Goal: Task Accomplishment & Management: Complete application form

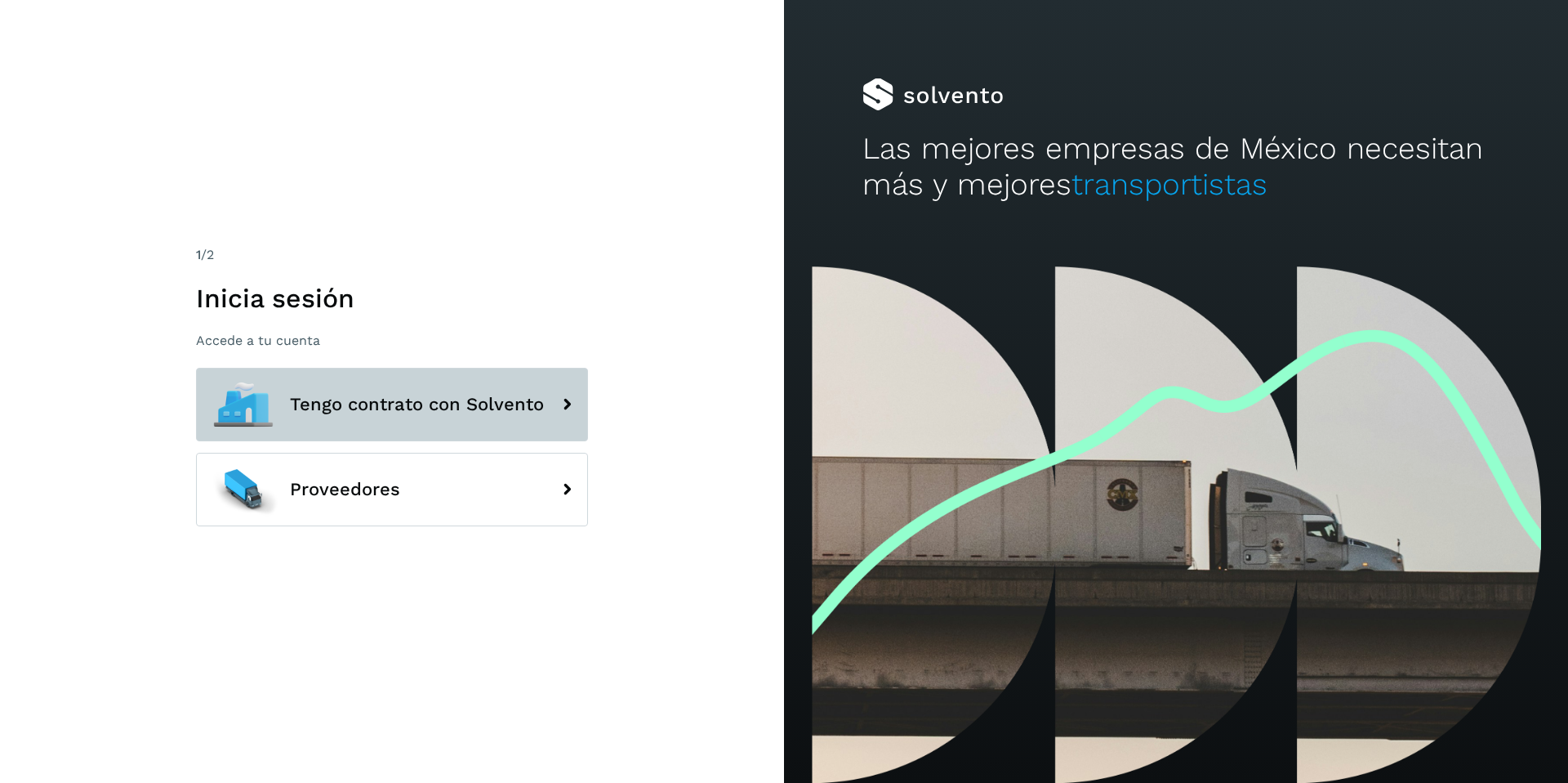
click at [283, 409] on button "Tengo contrato con Solvento" at bounding box center [391, 404] width 392 height 74
click at [304, 394] on span "Tengo contrato con Solvento" at bounding box center [416, 404] width 254 height 20
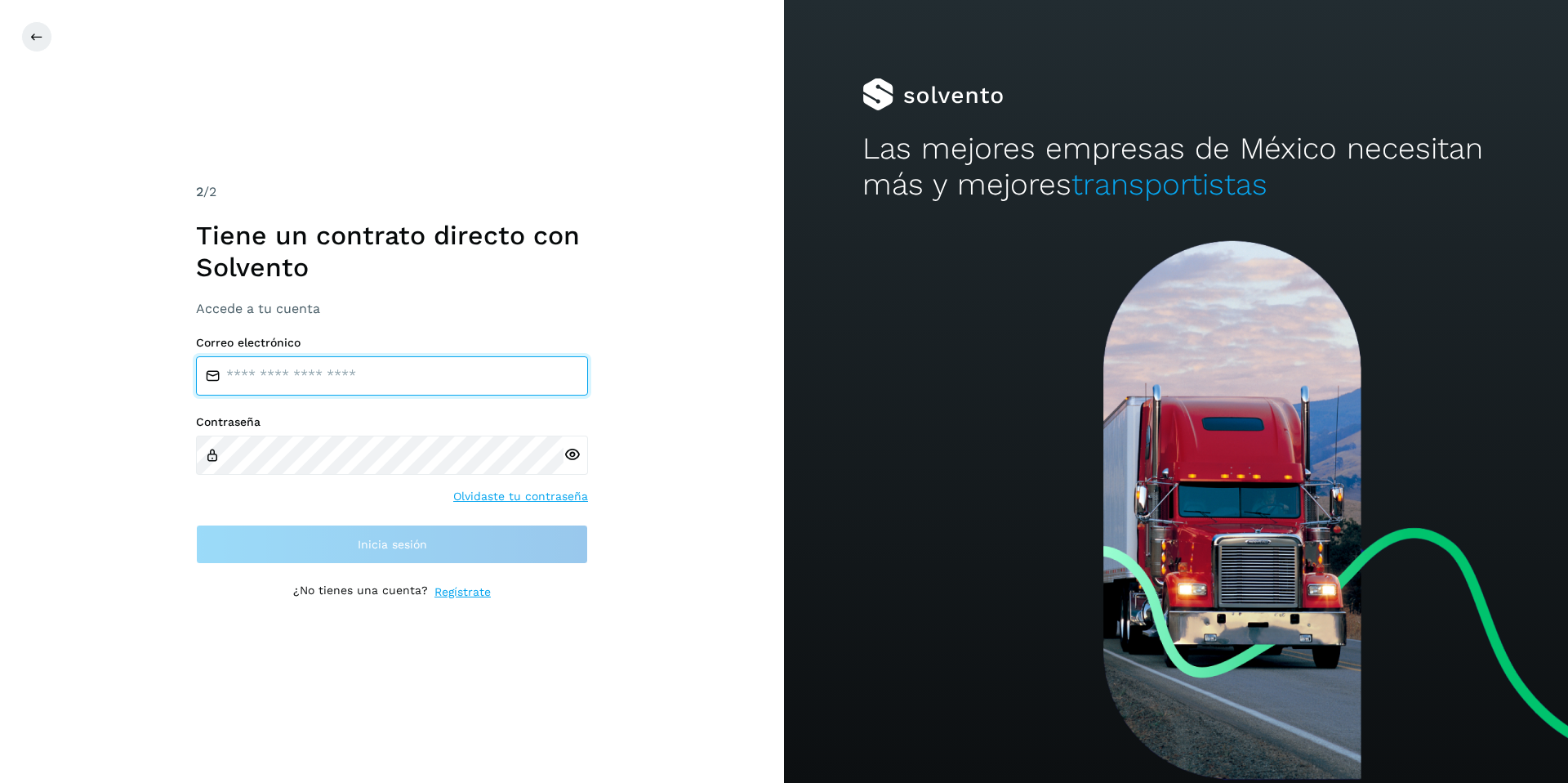
click at [302, 379] on input "email" at bounding box center [391, 376] width 392 height 39
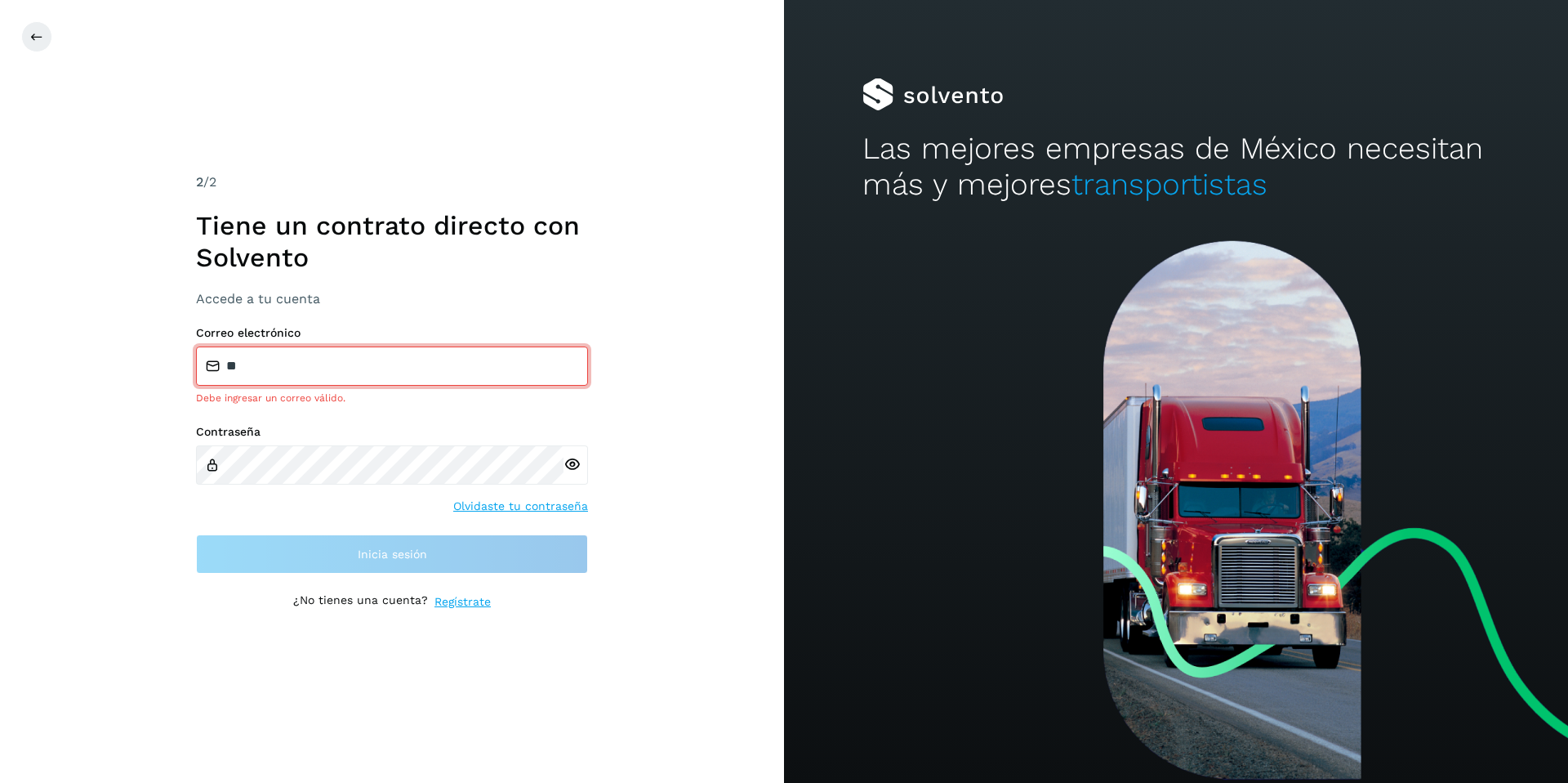
type input "**********"
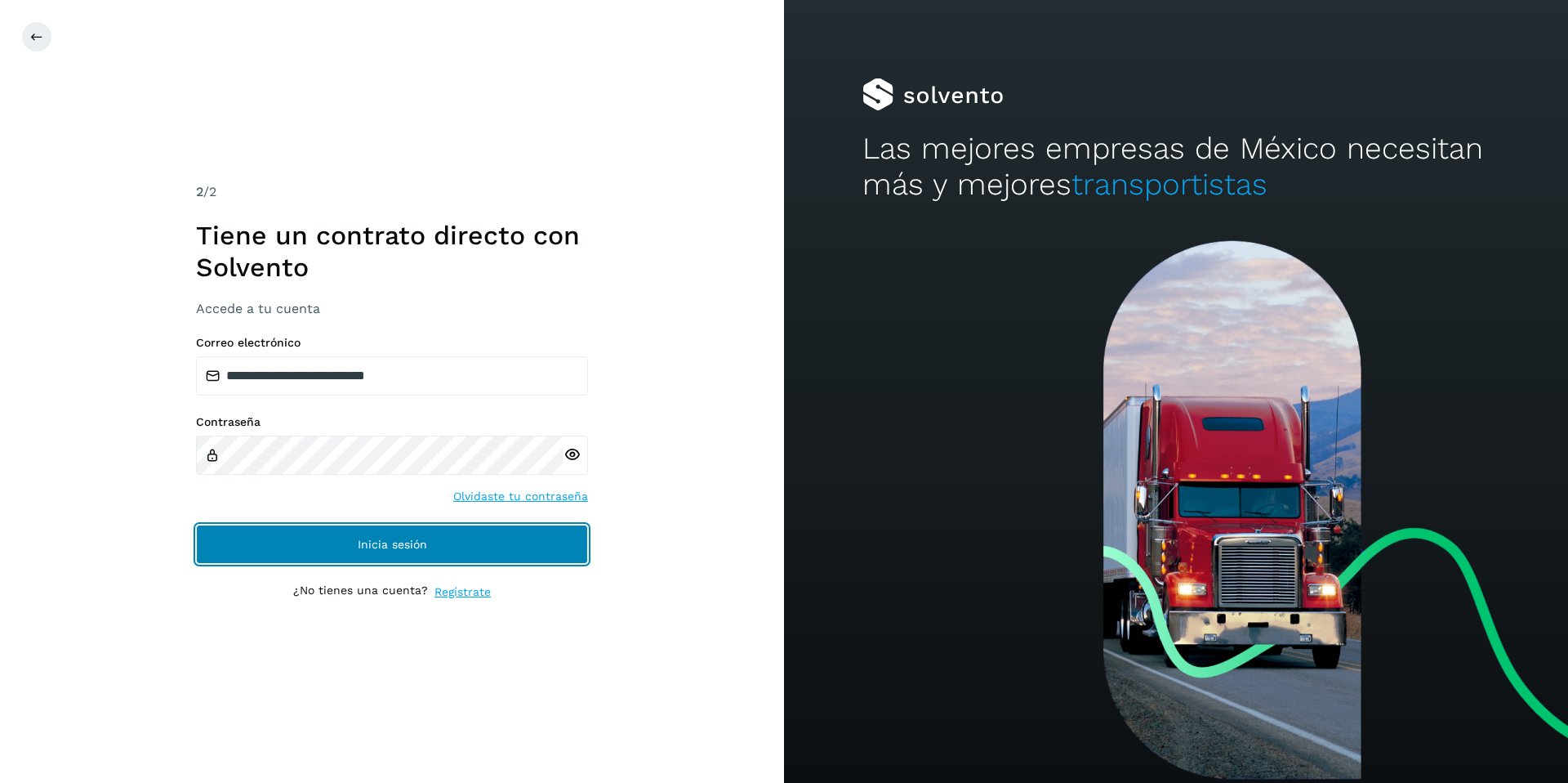
click at [389, 549] on span "Inicia sesión" at bounding box center [392, 544] width 70 height 11
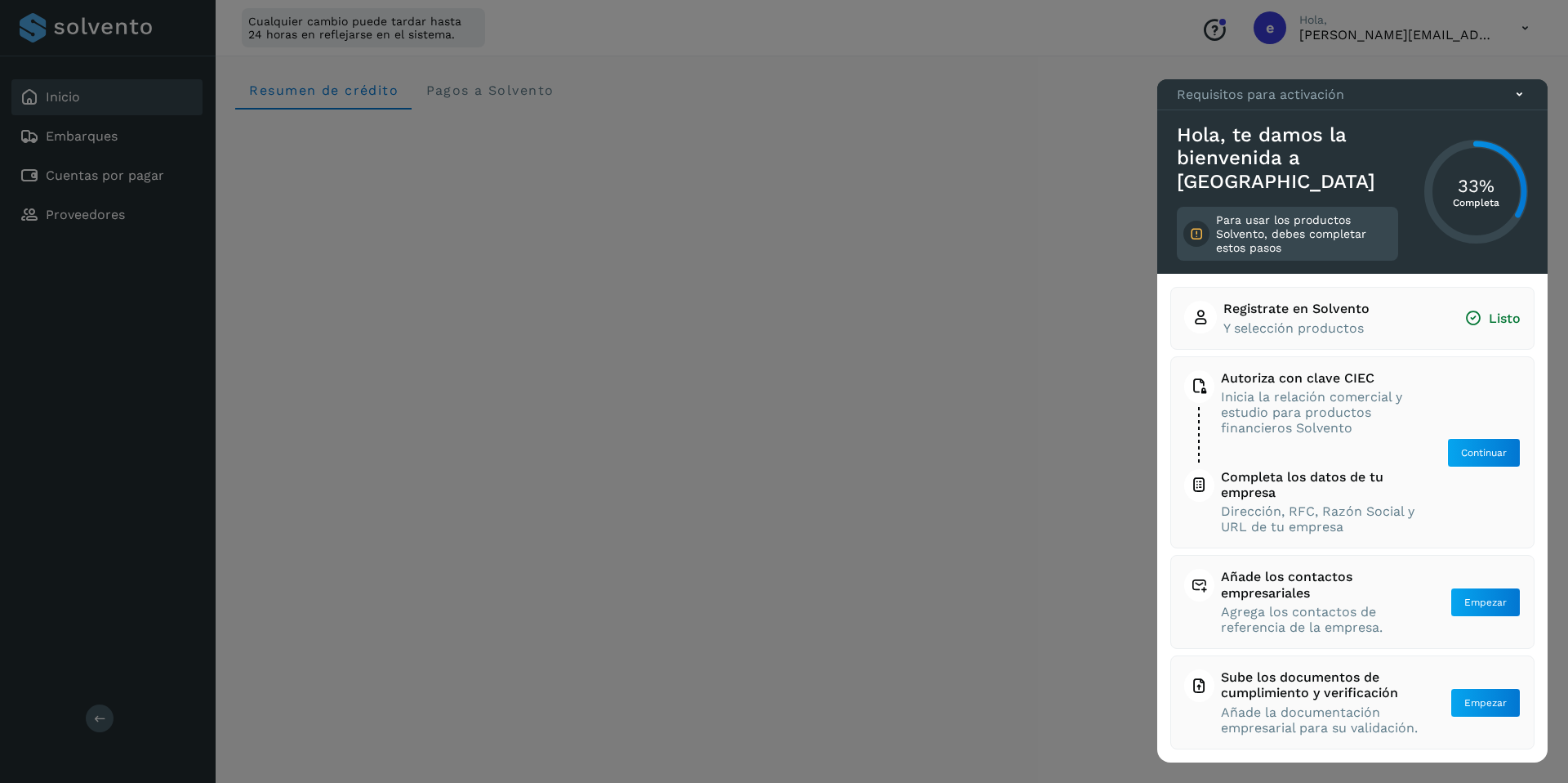
click at [1518, 103] on icon at bounding box center [1520, 94] width 17 height 17
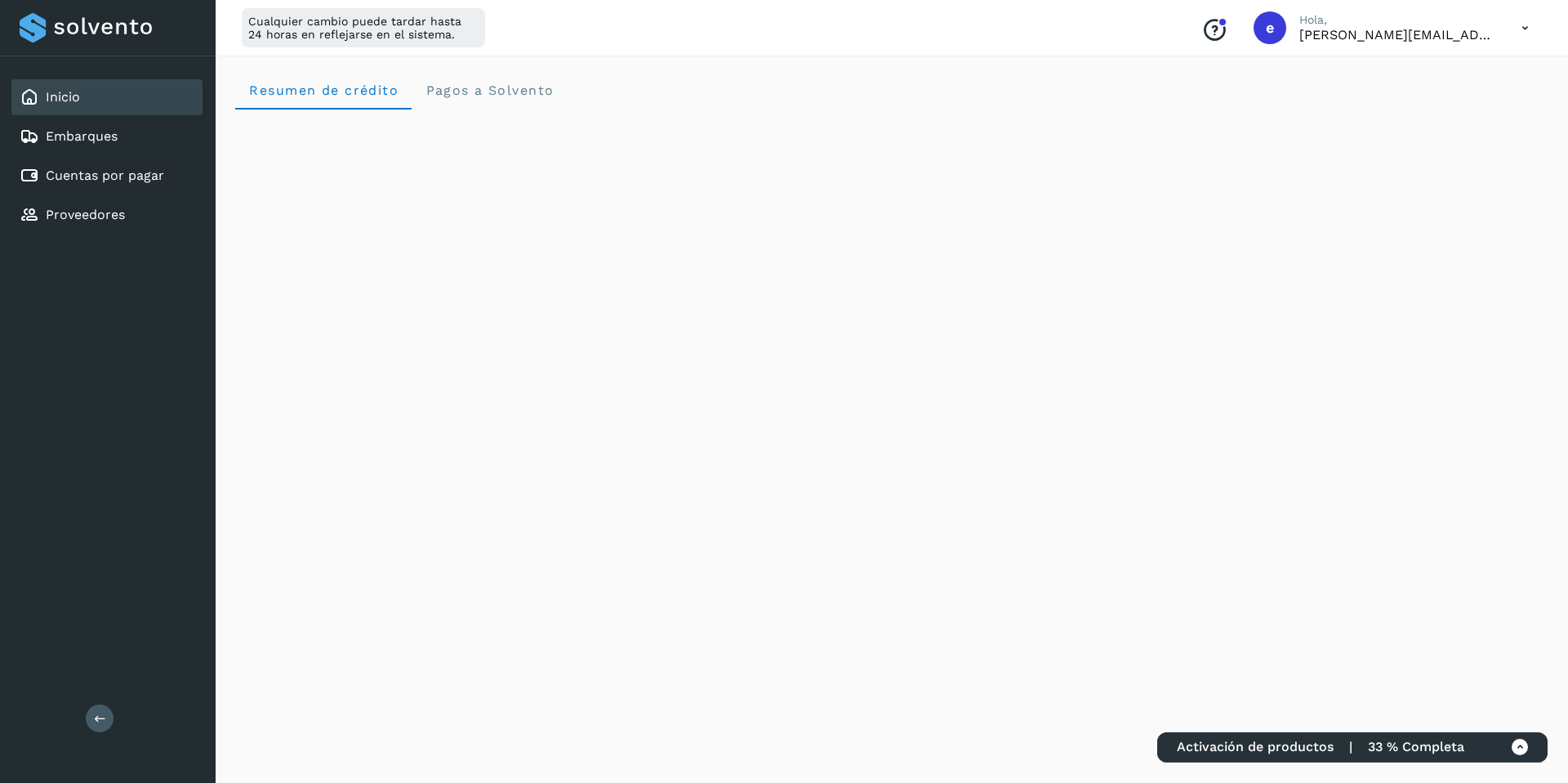
click at [1517, 23] on icon at bounding box center [1525, 28] width 34 height 34
click at [1456, 87] on div "Documentación" at bounding box center [1443, 73] width 195 height 31
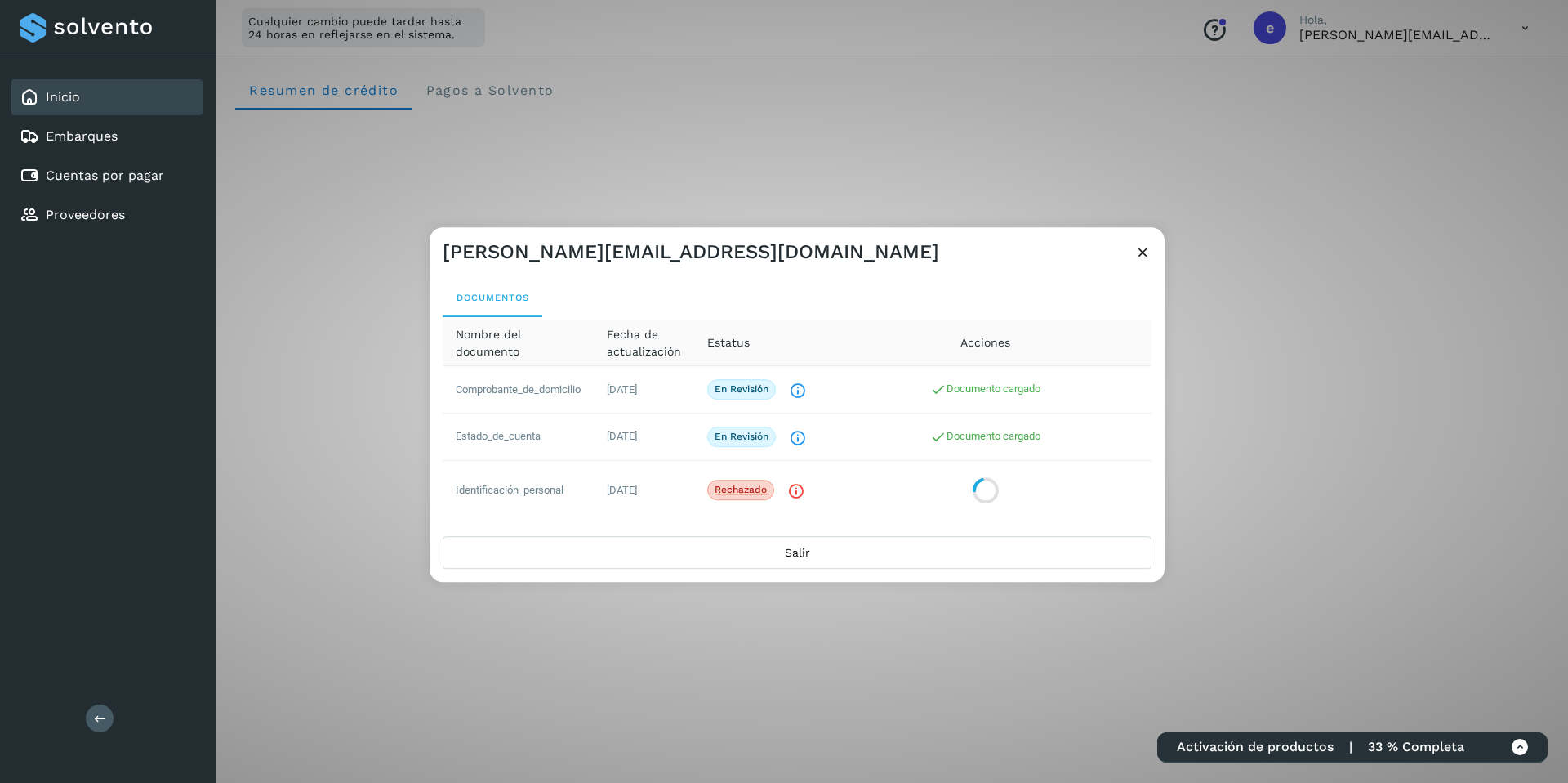
click at [1142, 249] on icon at bounding box center [1143, 252] width 17 height 17
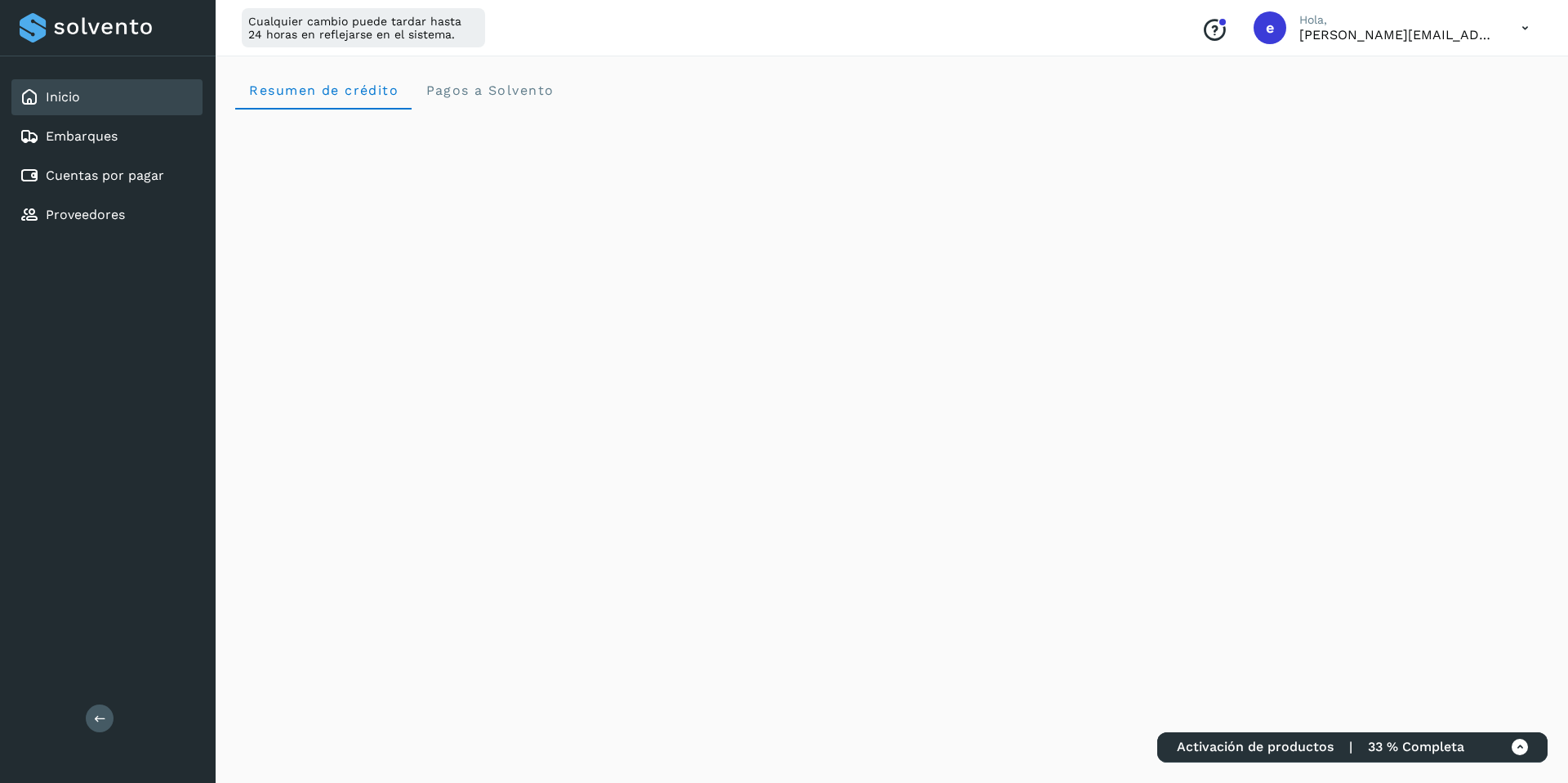
click at [1518, 27] on icon at bounding box center [1525, 28] width 34 height 34
click at [1430, 105] on div "Cerrar sesión" at bounding box center [1443, 104] width 195 height 31
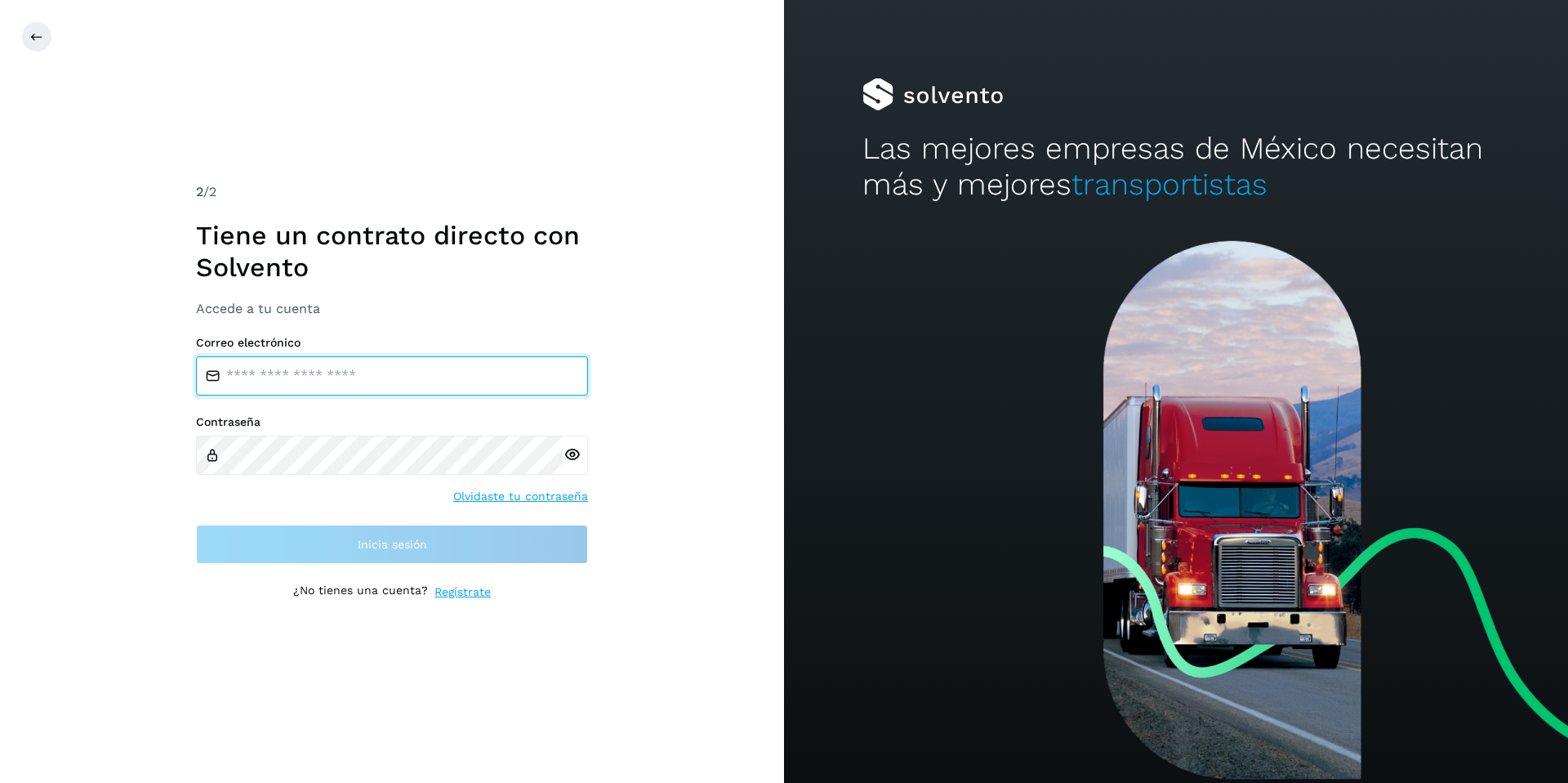
click at [259, 371] on input "email" at bounding box center [391, 376] width 392 height 39
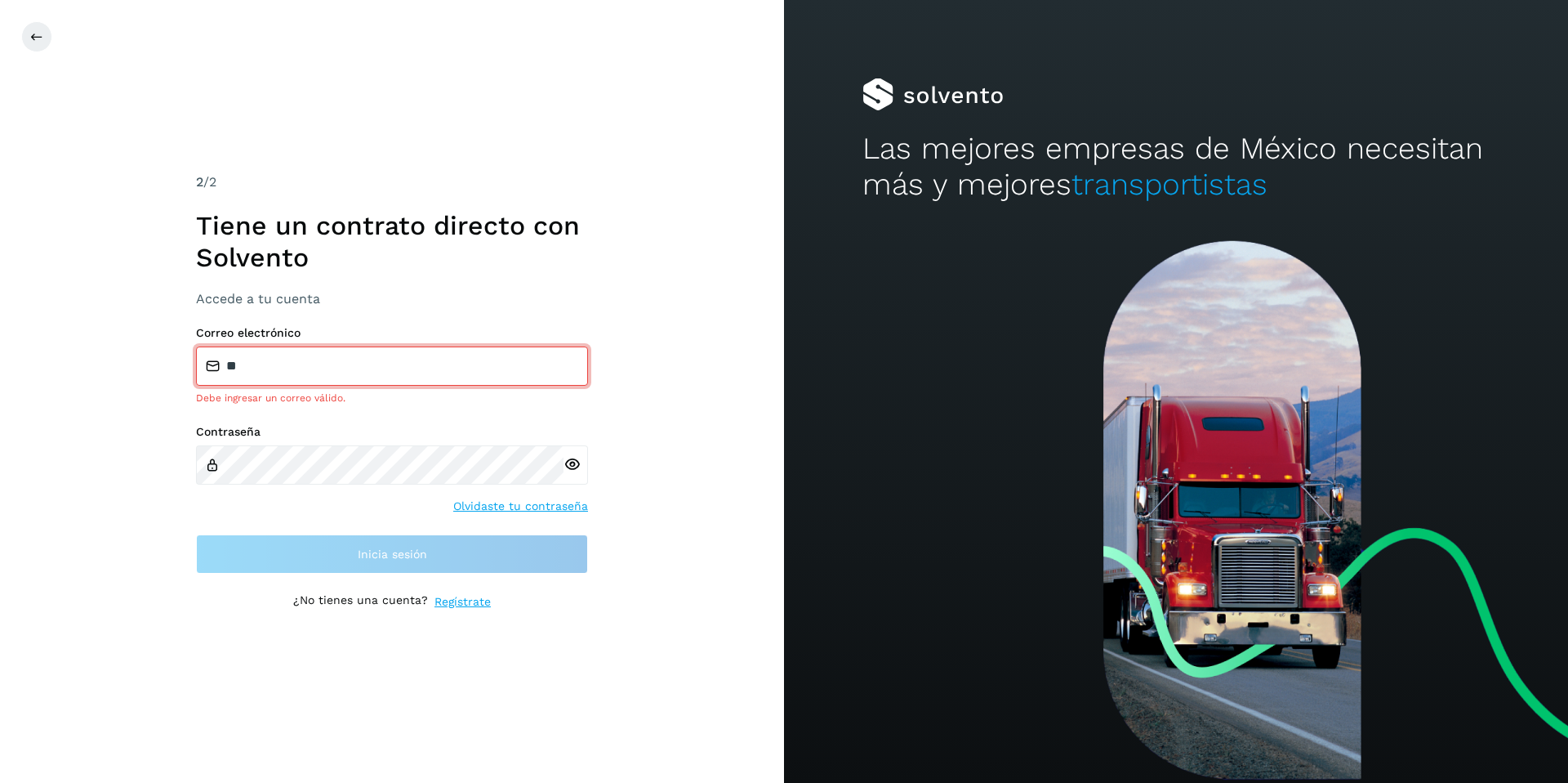
type input "**********"
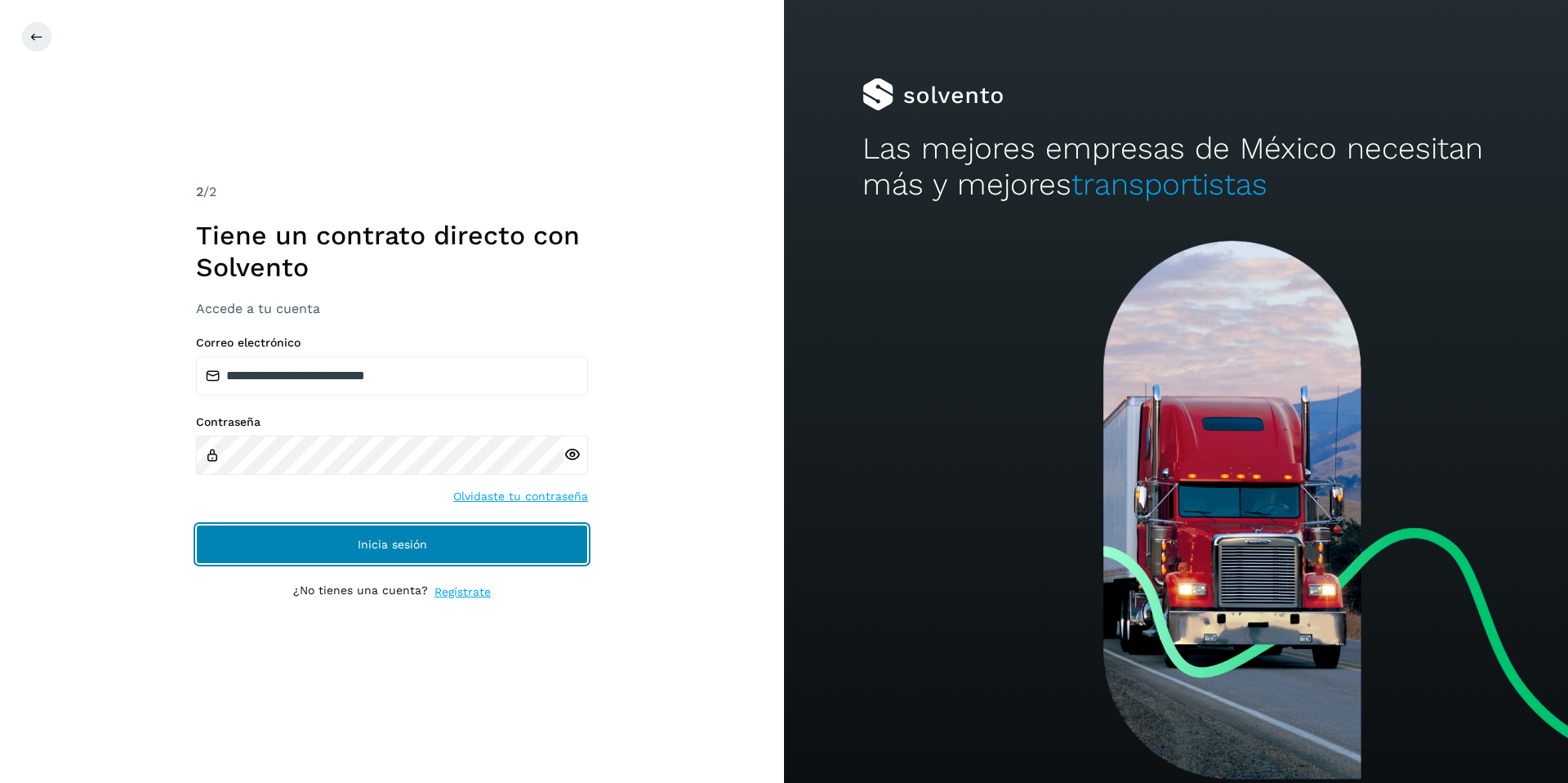
click at [418, 535] on button "Inicia sesión" at bounding box center [391, 544] width 392 height 39
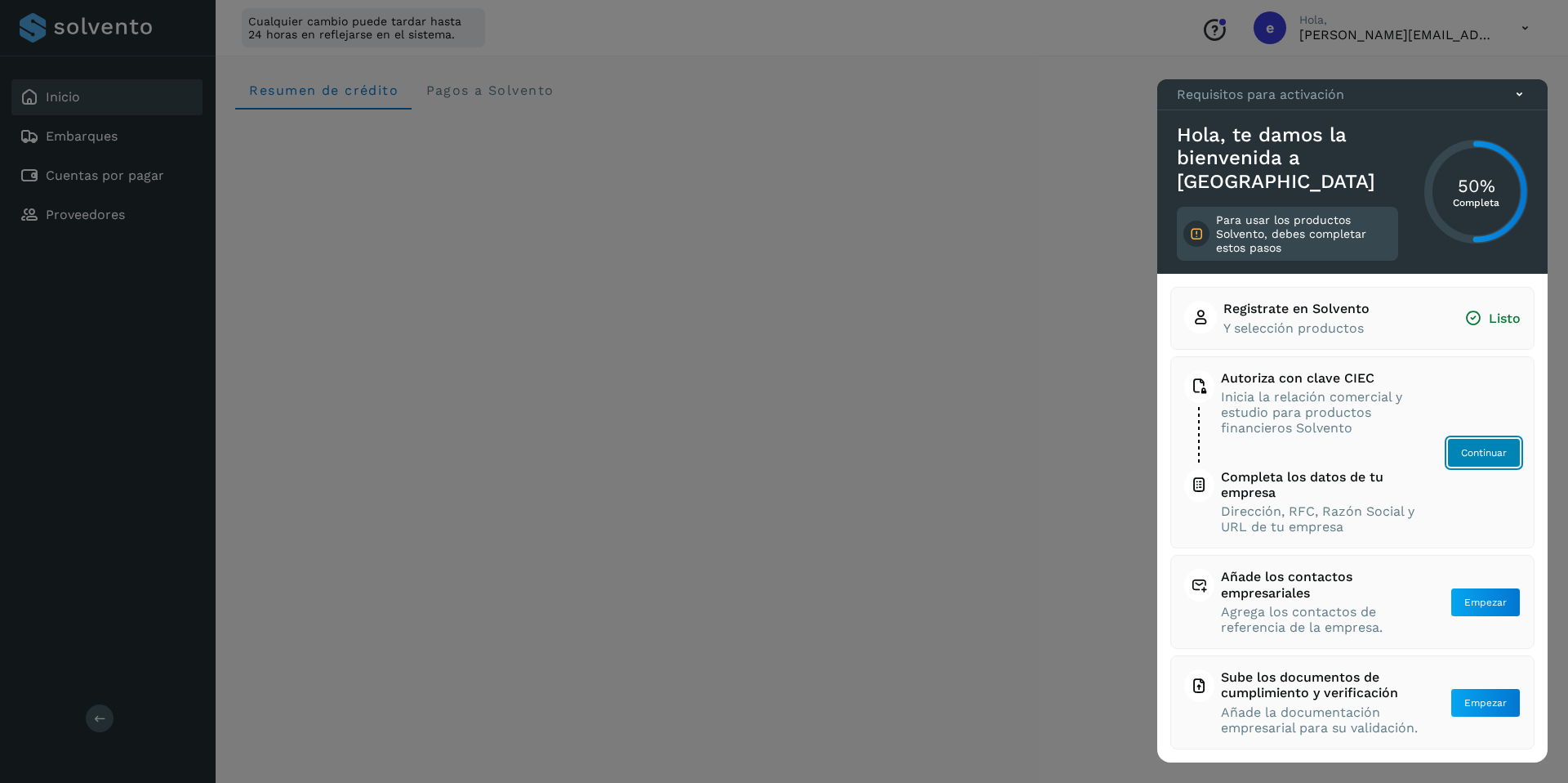
click at [1475, 461] on button "Continuar" at bounding box center [1483, 453] width 74 height 30
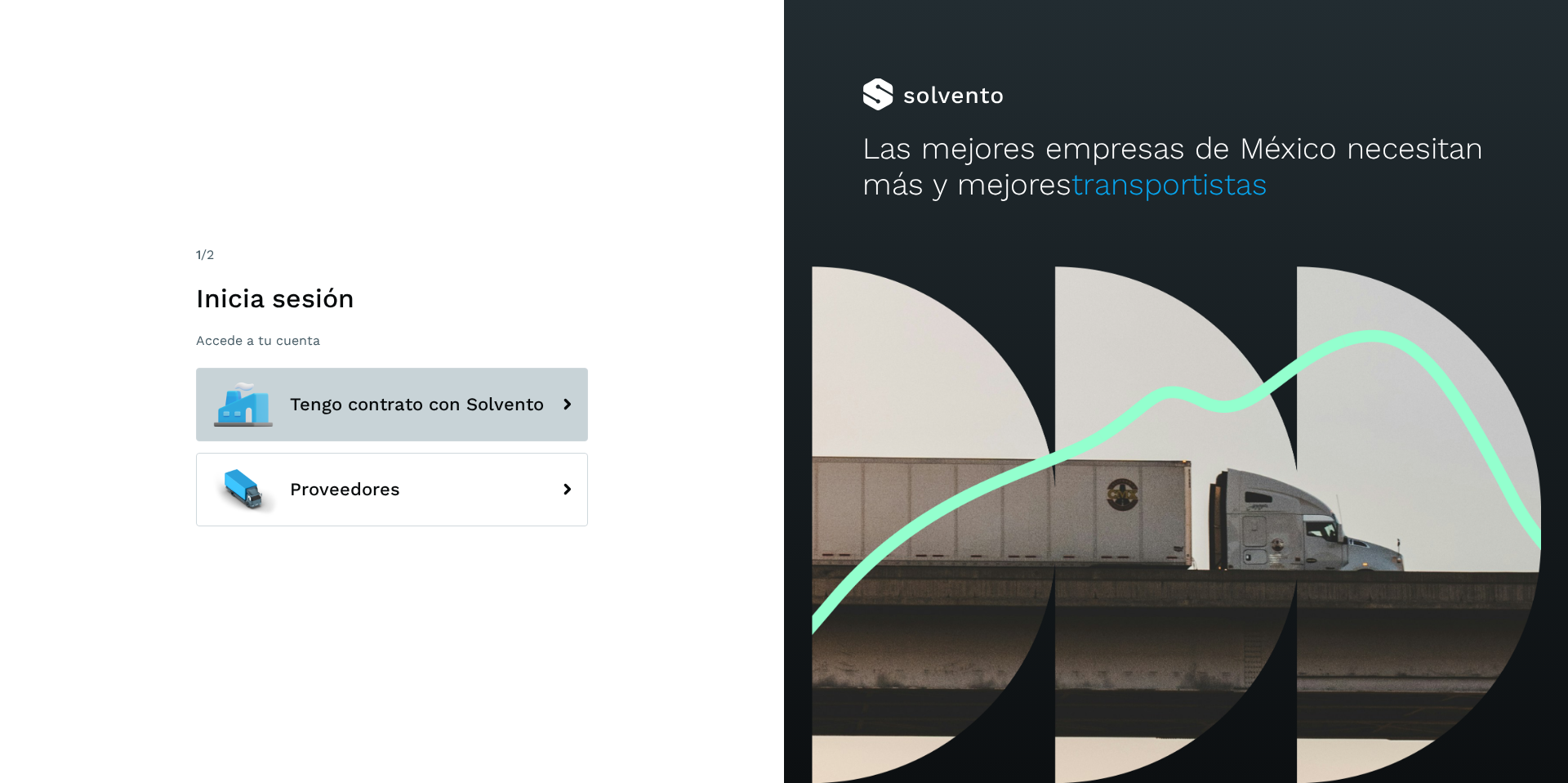
click at [470, 388] on button "Tengo contrato con Solvento" at bounding box center [391, 404] width 392 height 74
